Goal: Transaction & Acquisition: Purchase product/service

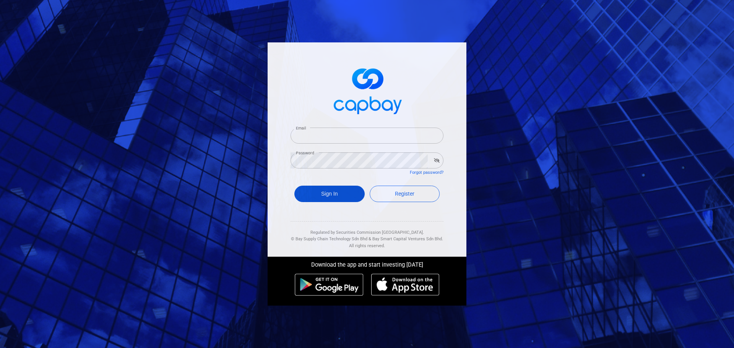
type input "[EMAIL_ADDRESS][DOMAIN_NAME]"
click at [325, 188] on button "Sign In" at bounding box center [329, 194] width 70 height 16
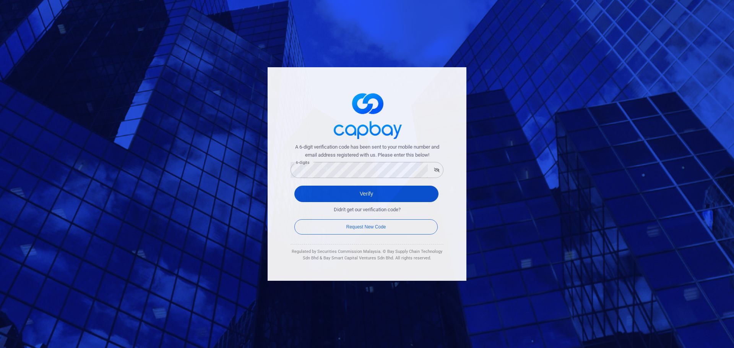
click at [313, 197] on button "Verify" at bounding box center [366, 194] width 144 height 16
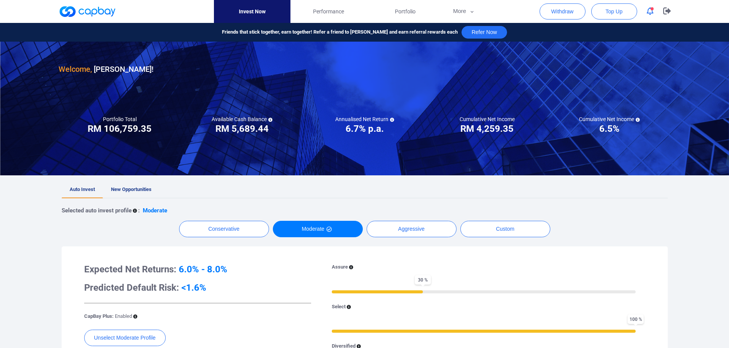
click at [653, 13] on button "button" at bounding box center [650, 11] width 15 height 12
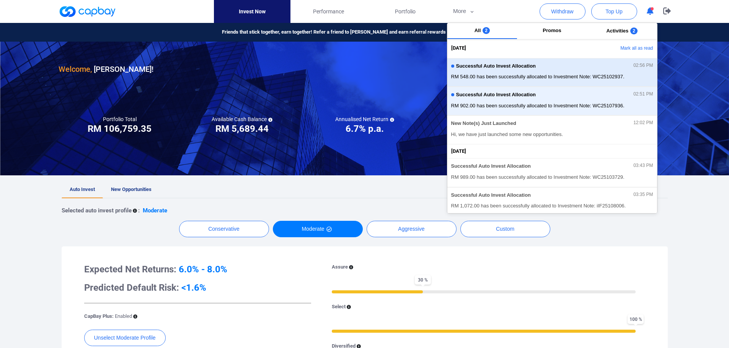
click at [558, 72] on div "Successful Auto Invest Allocation 02:56 PM RM 548.00 has been successfully allo…" at bounding box center [552, 72] width 202 height 20
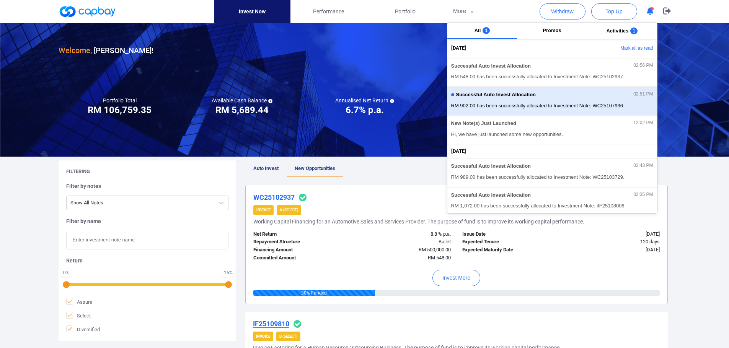
click at [566, 99] on div "Successful Auto Invest Allocation 02:51 PM" at bounding box center [552, 96] width 202 height 8
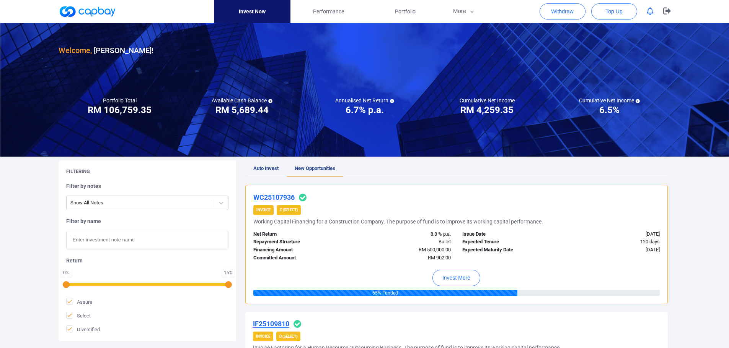
click at [374, 168] on ul "Auto Invest New Opportunities" at bounding box center [456, 169] width 422 height 17
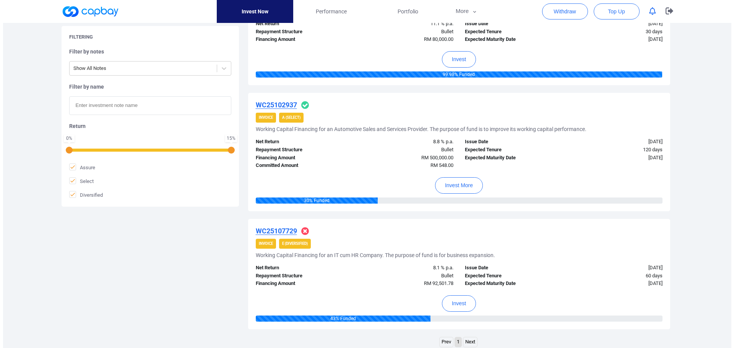
scroll to position [535, 0]
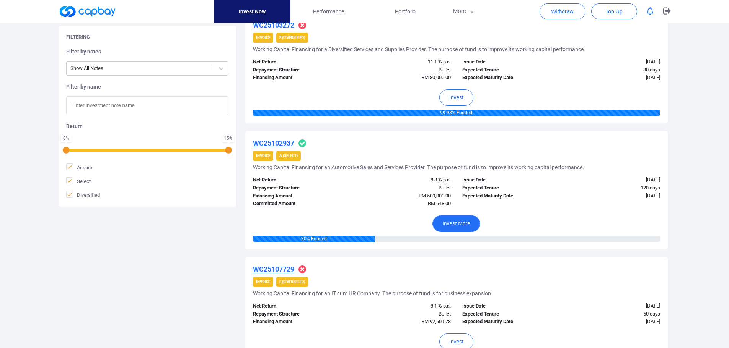
click at [455, 225] on button "Invest More" at bounding box center [456, 224] width 48 height 16
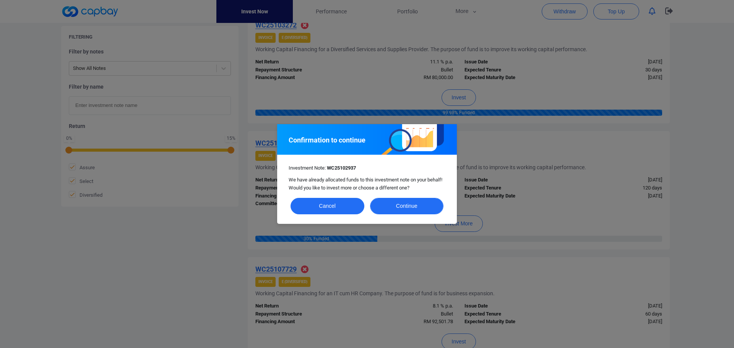
click at [413, 205] on button "Continue" at bounding box center [407, 206] width 74 height 16
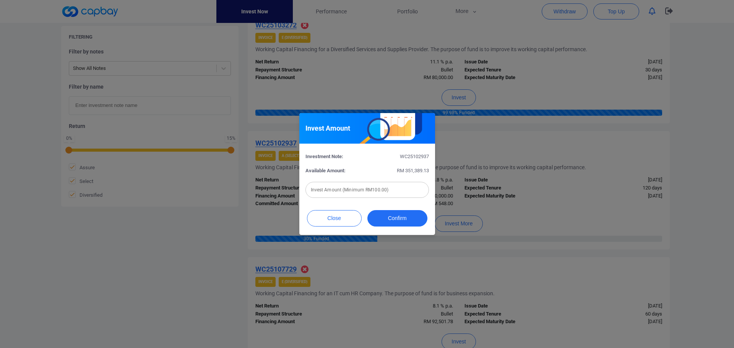
click at [362, 189] on input "text" at bounding box center [368, 190] width 124 height 16
type input "RM 500"
click at [405, 215] on button "Confirm" at bounding box center [398, 218] width 60 height 16
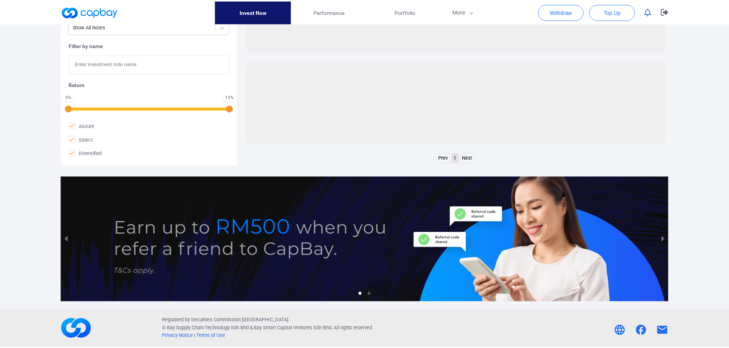
scroll to position [312, 0]
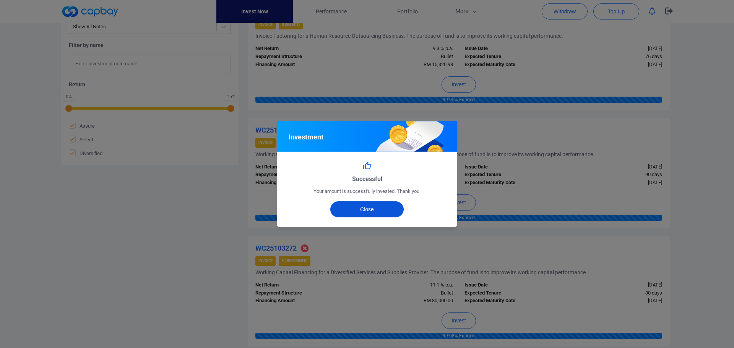
click at [375, 210] on button "Close" at bounding box center [367, 210] width 74 height 16
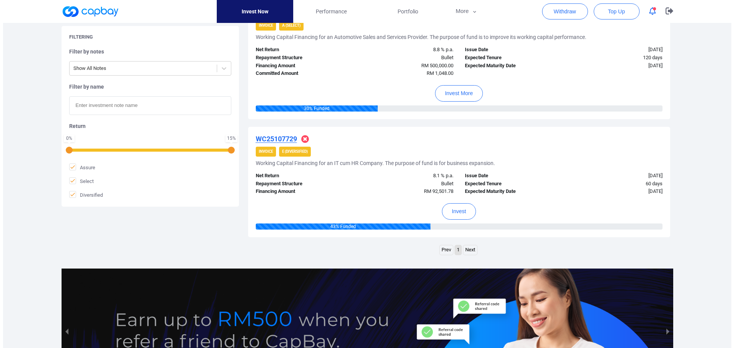
scroll to position [650, 0]
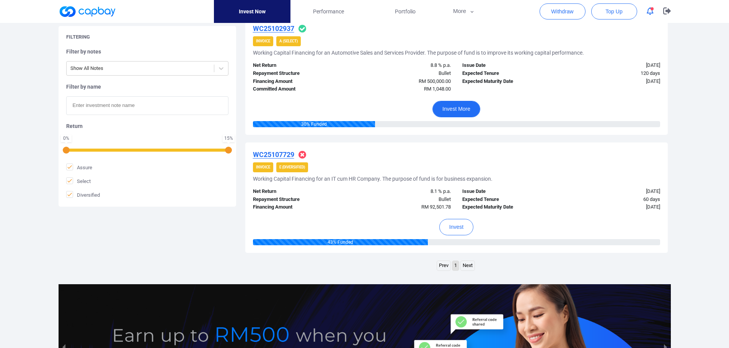
click at [460, 107] on button "Invest More" at bounding box center [456, 109] width 48 height 16
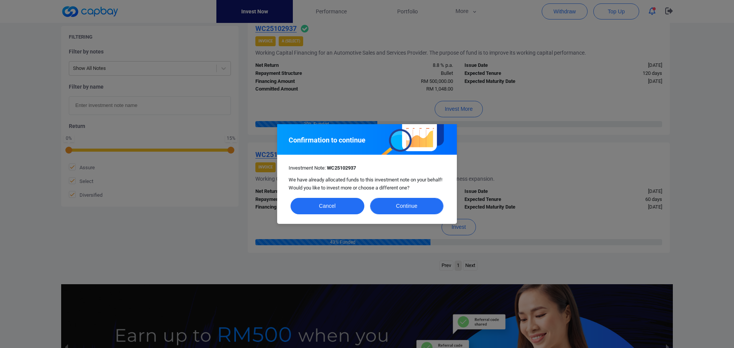
click at [405, 207] on button "Continue" at bounding box center [407, 206] width 74 height 16
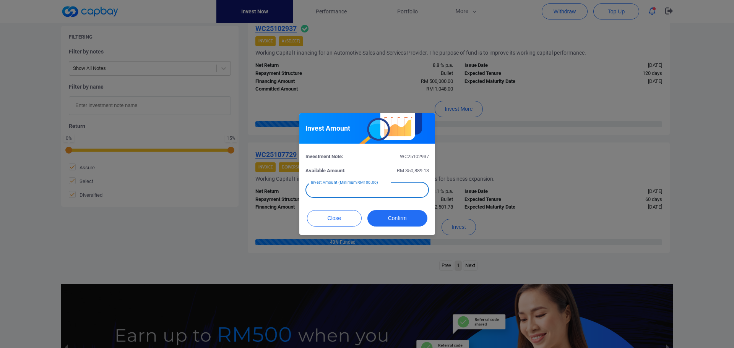
click at [363, 190] on input "text" at bounding box center [368, 190] width 124 height 16
type input "RM 189"
click at [383, 212] on button "Confirm" at bounding box center [398, 218] width 60 height 16
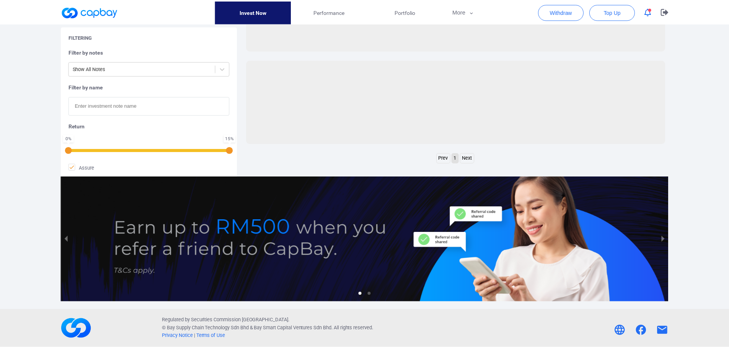
scroll to position [204, 0]
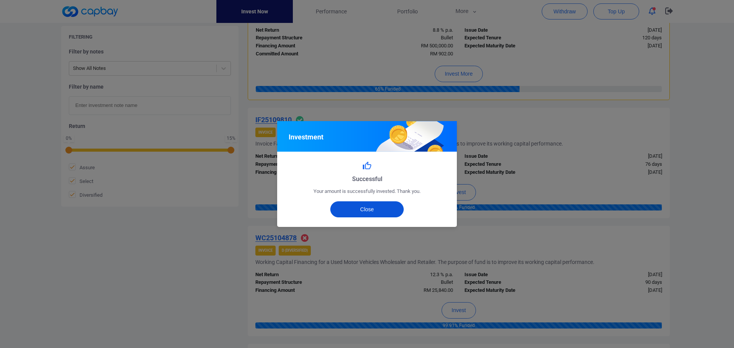
click at [374, 208] on button "Close" at bounding box center [367, 210] width 74 height 16
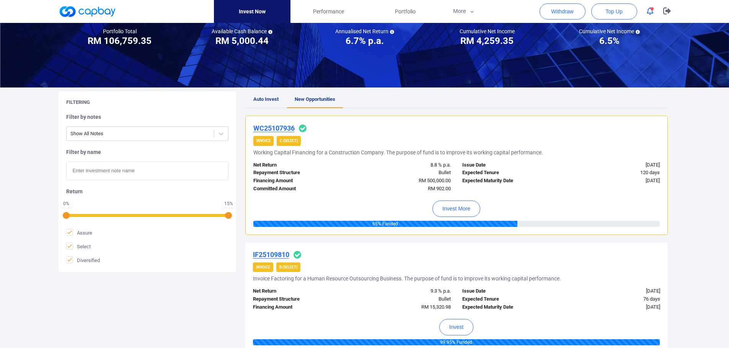
scroll to position [51, 0]
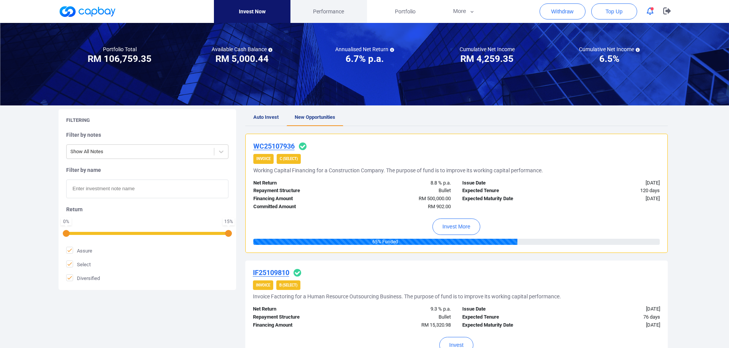
click at [330, 10] on span "Performance" at bounding box center [328, 11] width 31 height 8
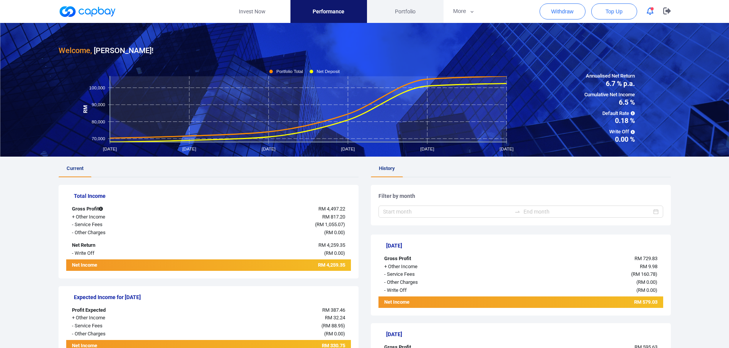
click at [405, 12] on span "Portfolio" at bounding box center [405, 11] width 21 height 8
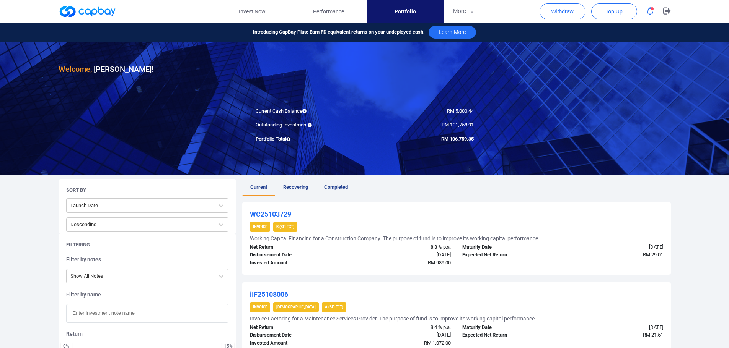
scroll to position [38, 0]
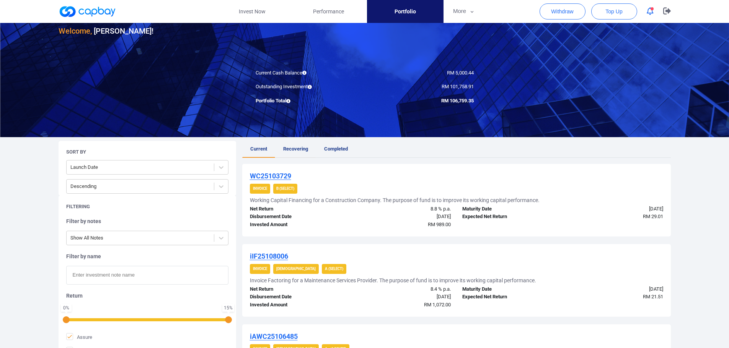
click at [297, 147] on span "Recovering" at bounding box center [295, 149] width 25 height 6
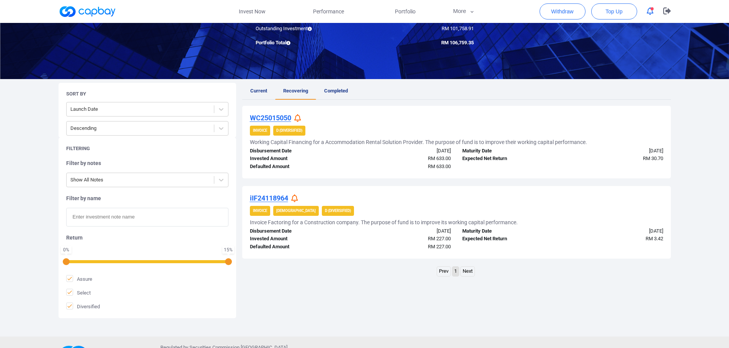
scroll to position [123, 0]
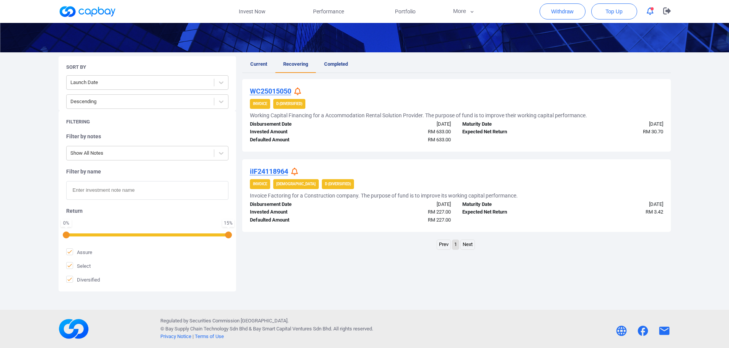
click at [299, 93] on icon at bounding box center [297, 92] width 7 height 8
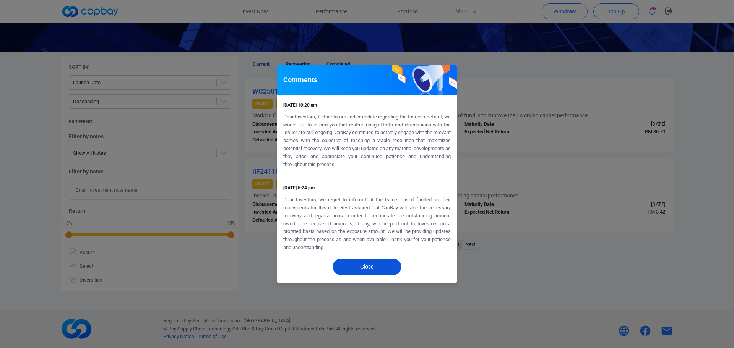
click at [365, 265] on button "Close" at bounding box center [367, 267] width 69 height 16
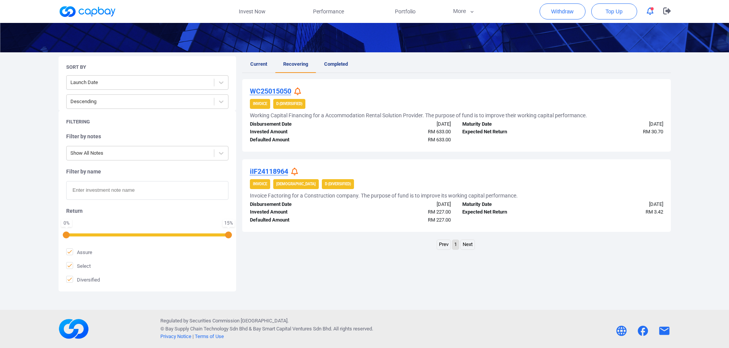
click at [325, 183] on strong "D (Diversified)" at bounding box center [338, 184] width 26 height 4
click at [265, 170] on u "iIF24118964" at bounding box center [269, 172] width 38 height 8
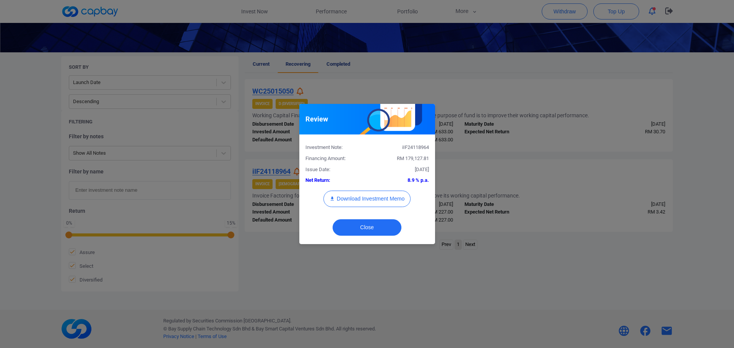
click at [544, 180] on div "Review Investment Note: iIF24118964 Financing Amount: RM 179,127.81 Issue Date:…" at bounding box center [367, 174] width 734 height 348
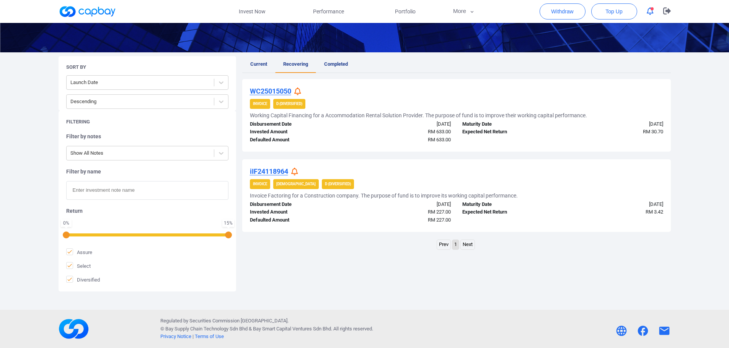
click at [293, 170] on icon at bounding box center [294, 172] width 7 height 8
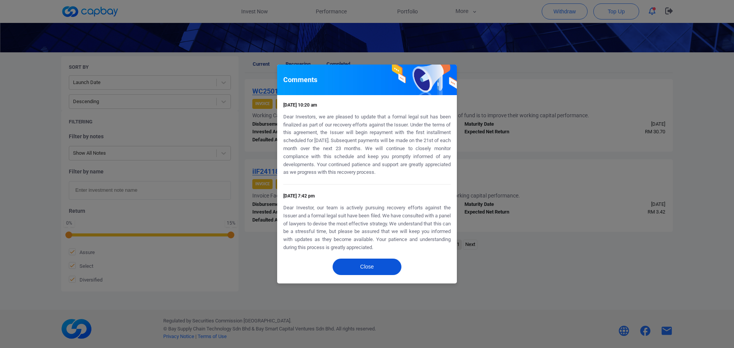
click at [381, 265] on button "Close" at bounding box center [367, 267] width 69 height 16
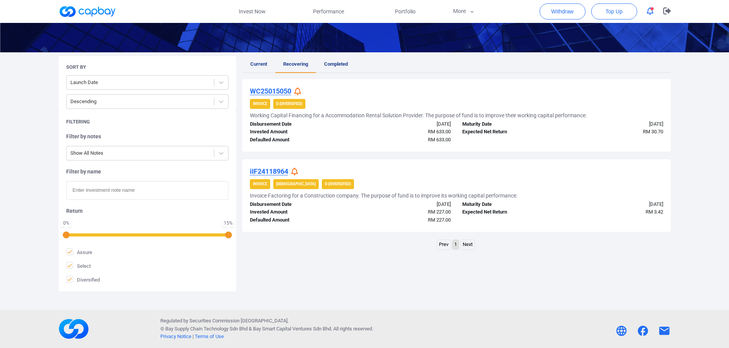
click at [264, 168] on u "iIF24118964" at bounding box center [269, 172] width 38 height 8
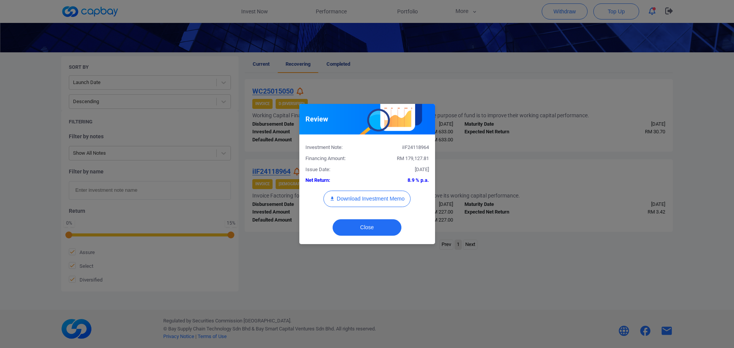
click at [554, 254] on div "Review Investment Note: iIF24118964 Financing Amount: RM 179,127.81 Issue Date:…" at bounding box center [367, 174] width 734 height 348
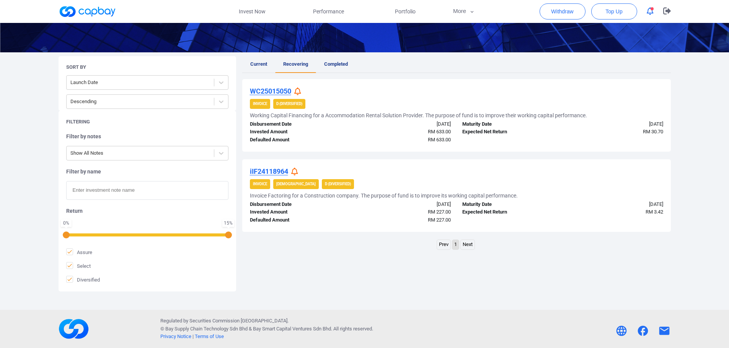
click at [648, 13] on icon "button" at bounding box center [649, 11] width 7 height 8
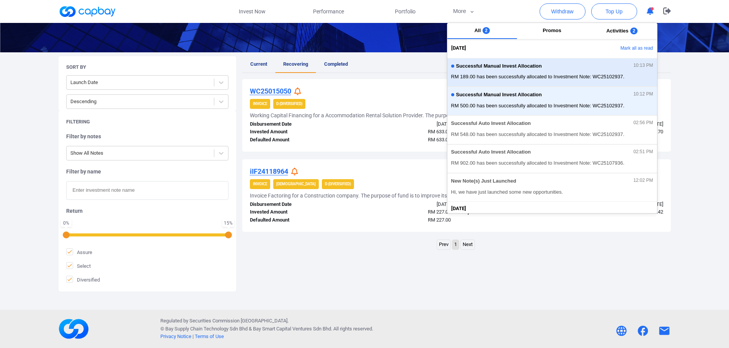
click at [546, 79] on span "RM 189.00 has been successfully allocated to Investment Note: WC25102937." at bounding box center [552, 77] width 202 height 8
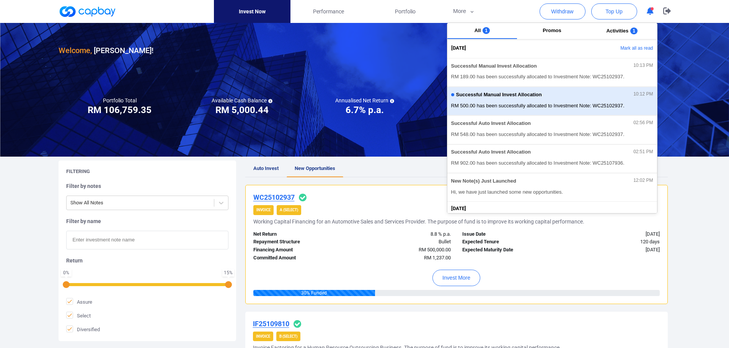
click at [538, 101] on div "Successful Manual Invest Allocation 10:12 PM RM 500.00 has been successfully al…" at bounding box center [552, 101] width 202 height 20
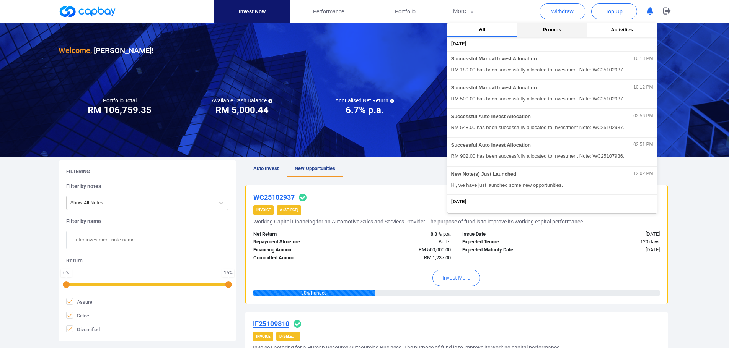
click at [551, 29] on span "Promos" at bounding box center [551, 30] width 18 height 6
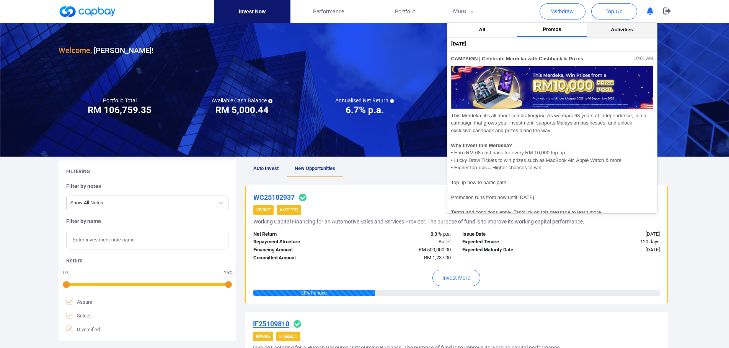
click at [618, 28] on span "Activities" at bounding box center [621, 30] width 22 height 6
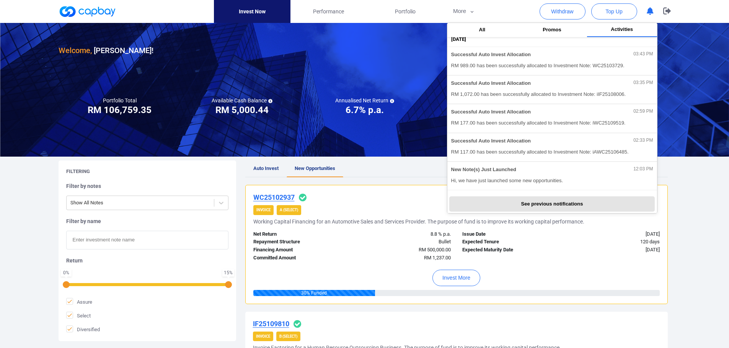
scroll to position [165, 0]
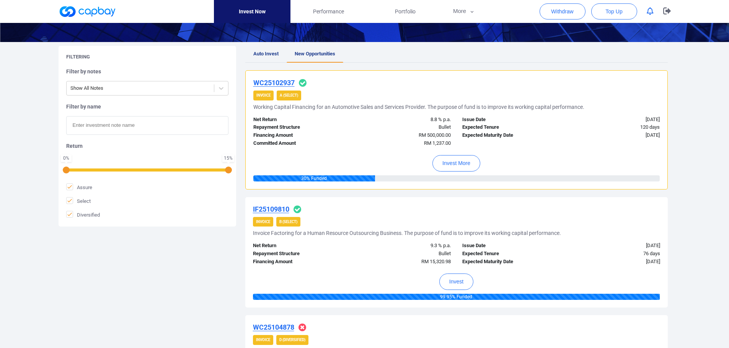
scroll to position [0, 0]
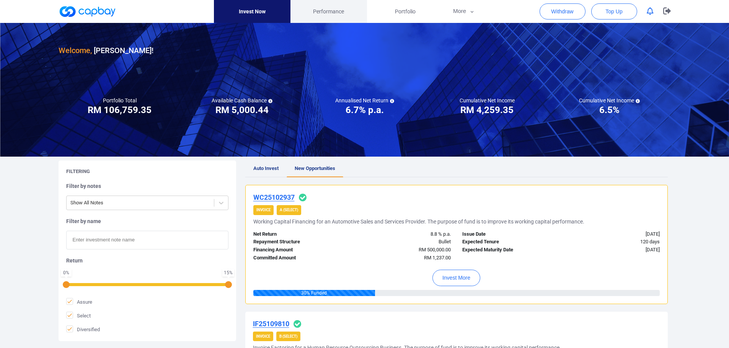
click at [337, 12] on span "Performance" at bounding box center [328, 11] width 31 height 8
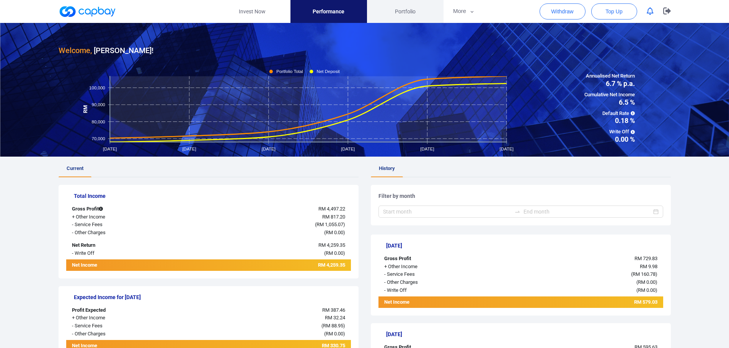
click at [403, 13] on span "Portfolio" at bounding box center [405, 11] width 21 height 8
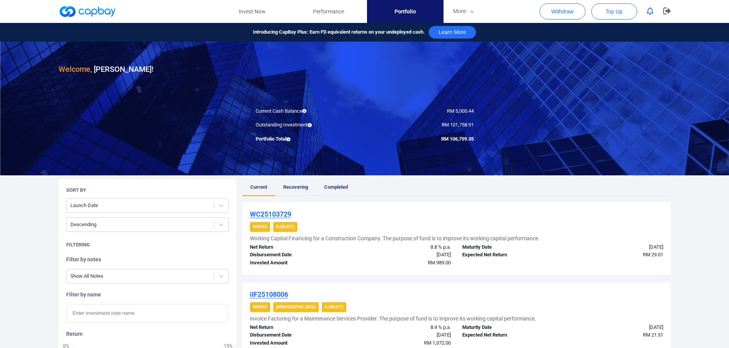
click at [336, 186] on span "Completed" at bounding box center [336, 187] width 24 height 6
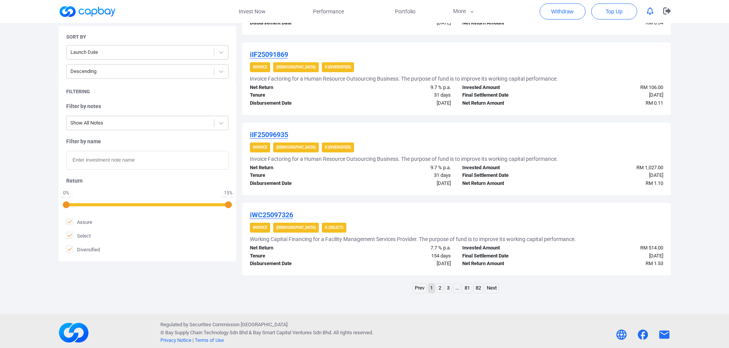
scroll to position [726, 0]
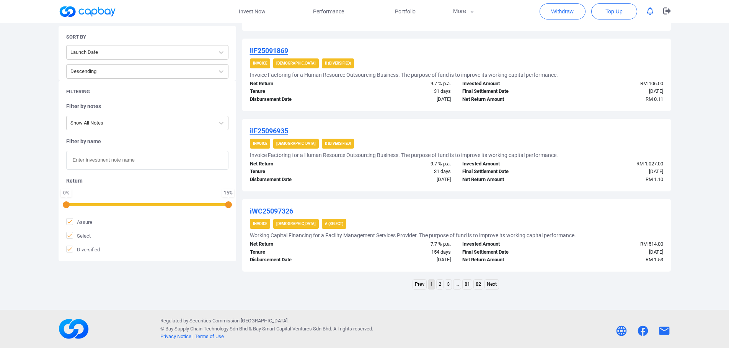
click at [440, 285] on link "2" at bounding box center [439, 285] width 7 height 10
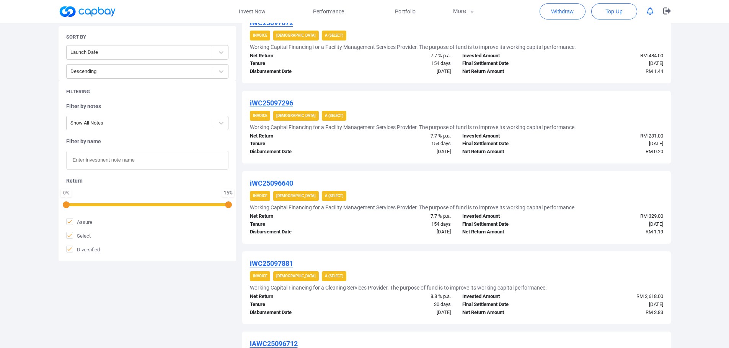
scroll to position [191, 0]
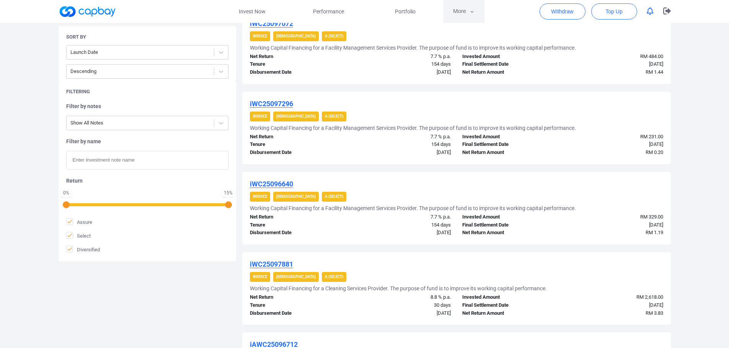
click at [470, 10] on icon "button" at bounding box center [472, 11] width 6 height 7
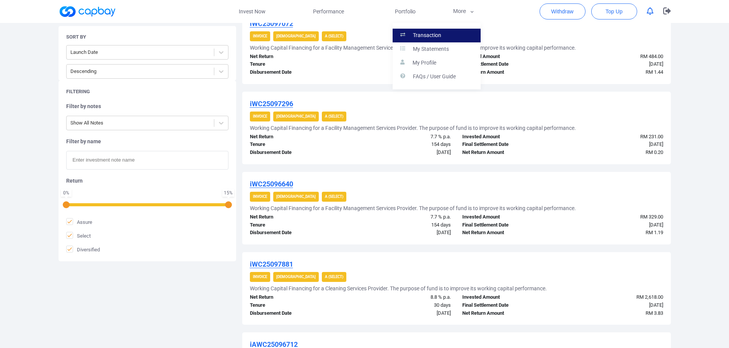
click at [431, 35] on p "Transaction" at bounding box center [427, 35] width 28 height 7
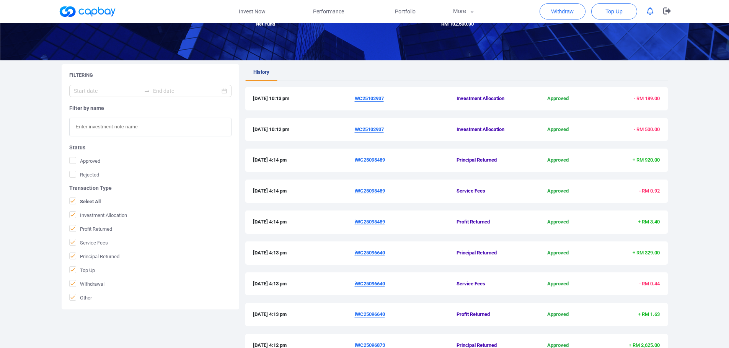
scroll to position [115, 0]
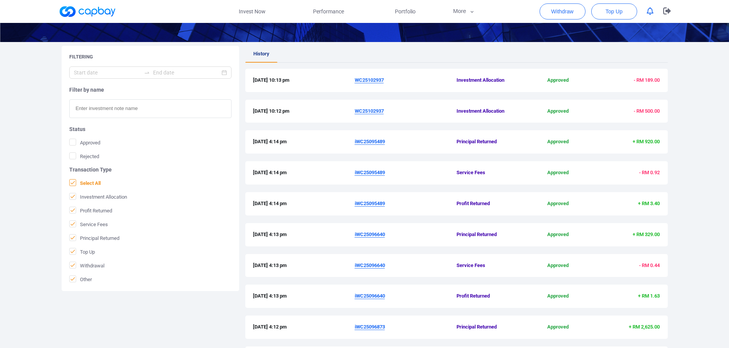
click at [75, 183] on icon at bounding box center [73, 183] width 6 height 6
click at [0, 0] on input "Select All" at bounding box center [0, 0] width 0 height 0
click at [74, 211] on icon at bounding box center [73, 210] width 6 height 6
click at [0, 0] on input "Profit Returned" at bounding box center [0, 0] width 0 height 0
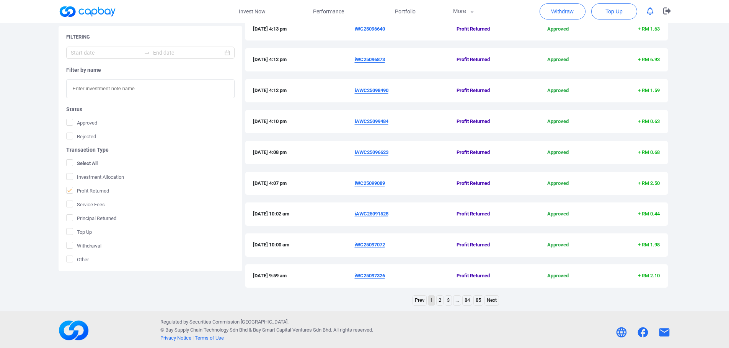
scroll to position [198, 0]
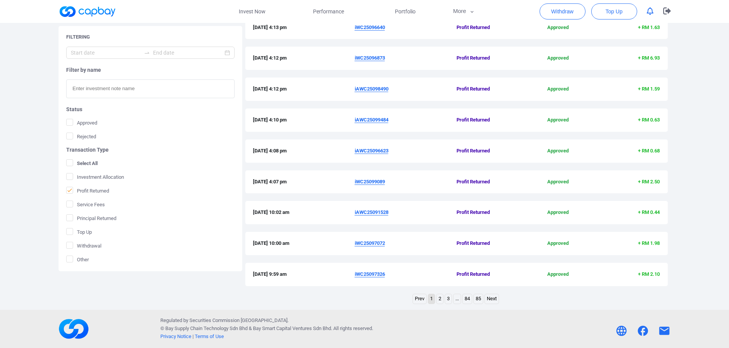
click at [439, 301] on link "2" at bounding box center [439, 299] width 7 height 10
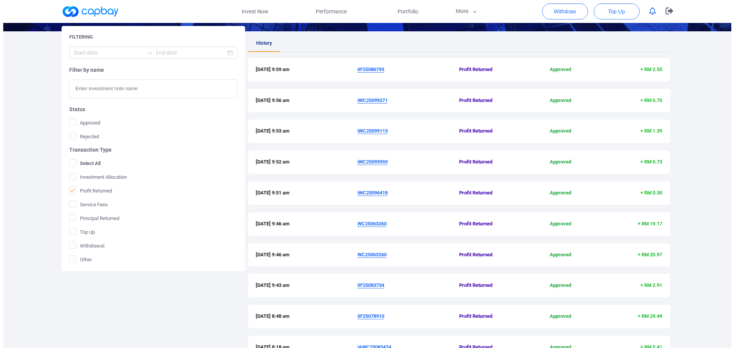
scroll to position [0, 0]
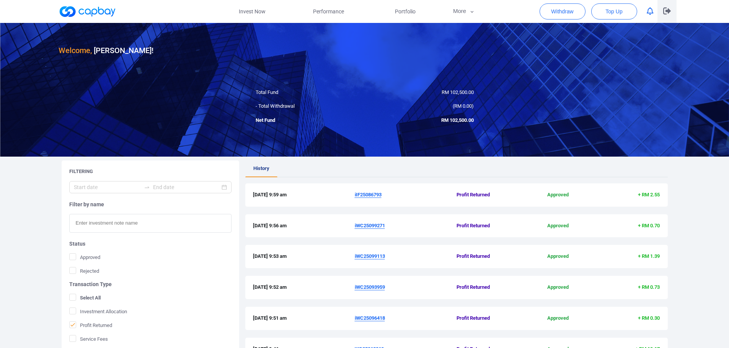
click at [665, 10] on icon "button" at bounding box center [667, 10] width 8 height 7
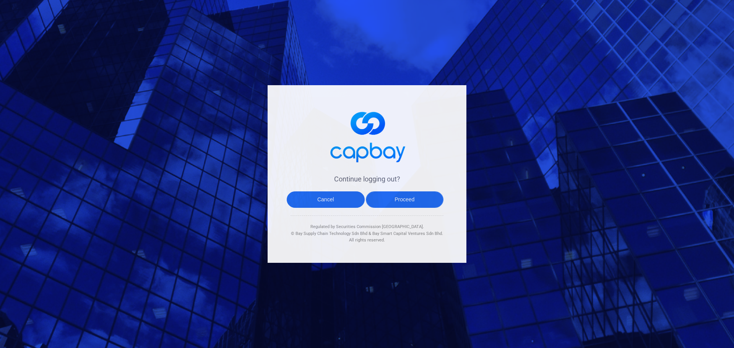
click at [395, 201] on button "Proceed" at bounding box center [405, 200] width 78 height 16
